Goal: Information Seeking & Learning: Find specific page/section

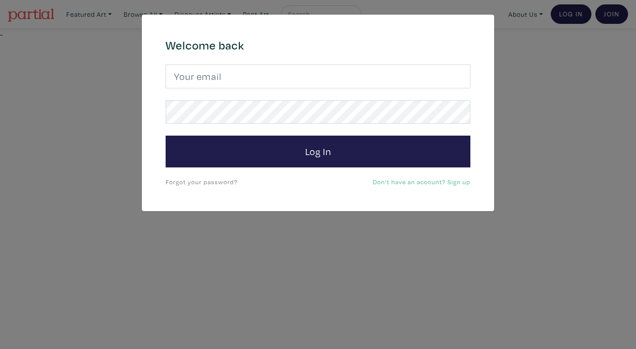
click at [144, 234] on div "× 664c6a6d6e3476504e6b79362f4172494552756f694733386b666278545363695a485979654c4…" at bounding box center [318, 174] width 636 height 349
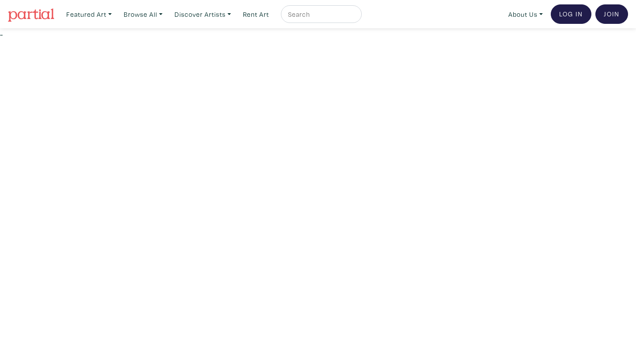
click at [299, 12] on input "text" at bounding box center [320, 14] width 66 height 11
type input "rama kareem"
click at [355, 17] on button "submit" at bounding box center [355, 17] width 0 height 0
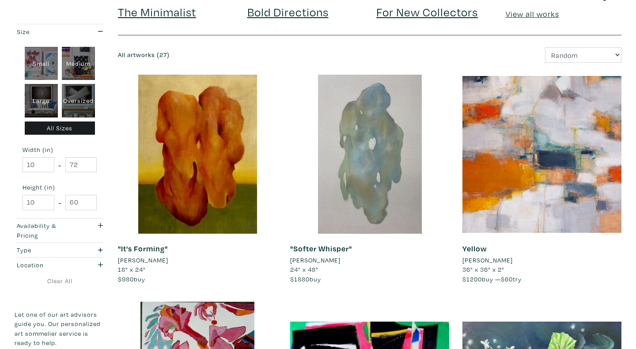
scroll to position [119, 0]
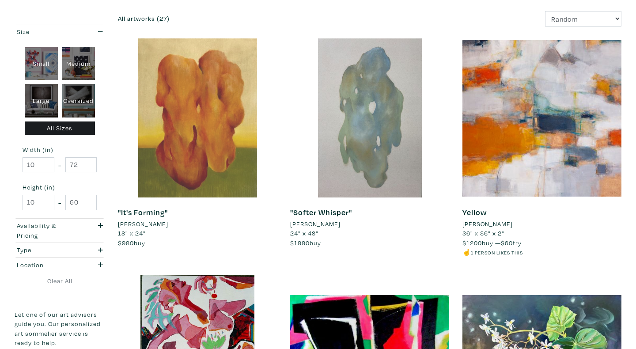
click at [209, 163] on div at bounding box center [197, 117] width 159 height 159
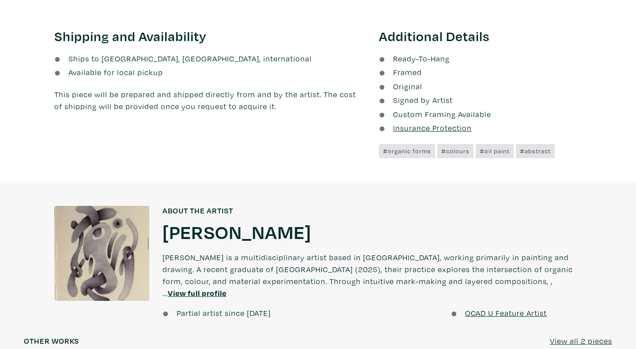
scroll to position [597, 0]
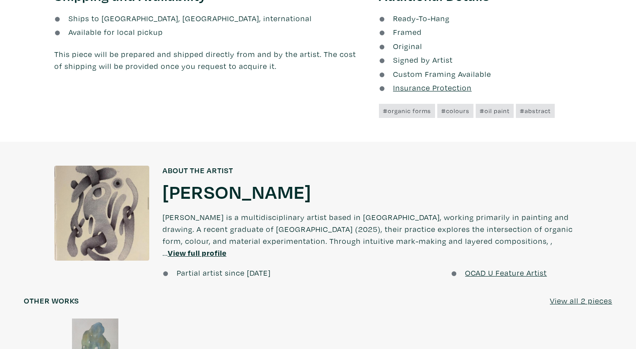
click at [203, 194] on h1 "[PERSON_NAME]" at bounding box center [237, 191] width 149 height 24
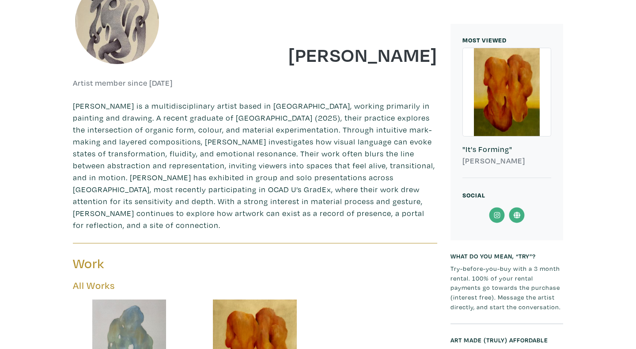
scroll to position [169, 0]
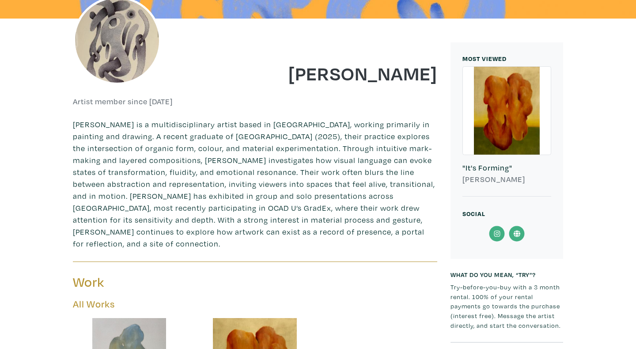
click at [494, 231] on icon at bounding box center [497, 234] width 20 height 16
click at [518, 231] on icon at bounding box center [517, 234] width 20 height 16
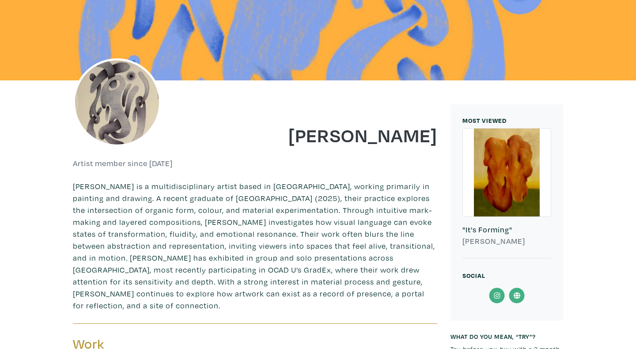
scroll to position [0, 0]
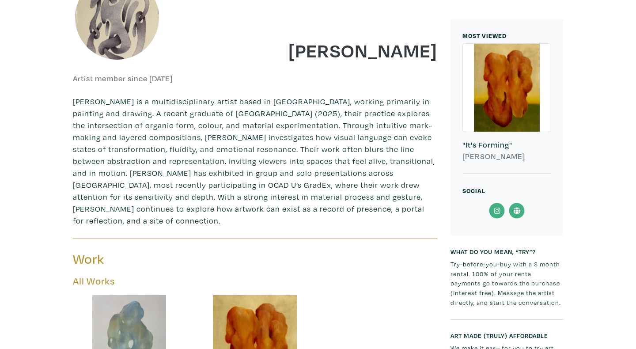
scroll to position [283, 0]
